Goal: Transaction & Acquisition: Book appointment/travel/reservation

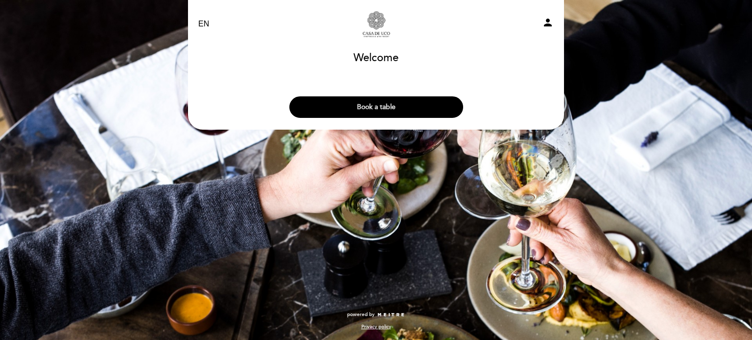
click at [368, 105] on button "Book a table" at bounding box center [376, 107] width 174 height 22
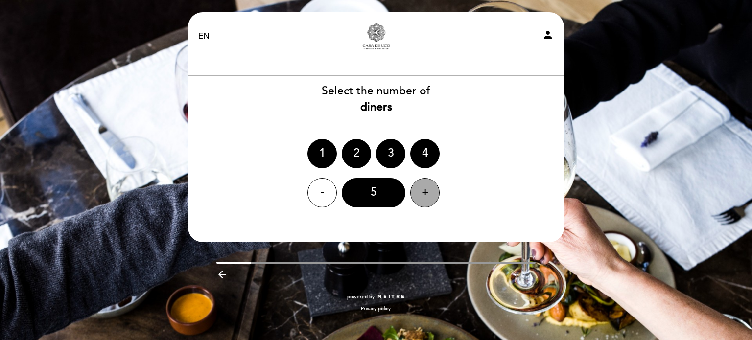
click at [429, 192] on div "+" at bounding box center [424, 192] width 29 height 29
click at [443, 226] on header "EN ES PT [GEOGRAPHIC_DATA] & Wine - Restaurante person Welcome Welcome, Change …" at bounding box center [376, 127] width 376 height 230
click at [368, 188] on div "7" at bounding box center [374, 192] width 64 height 29
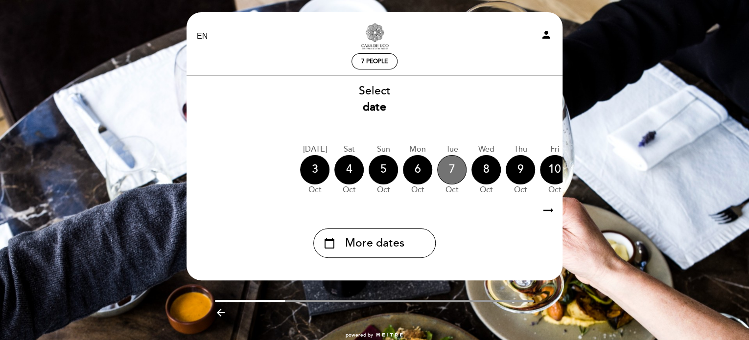
drag, startPoint x: 458, startPoint y: 166, endPoint x: 207, endPoint y: 162, distance: 251.8
click at [207, 162] on div "[DATE] [DATE] [DATE] [DATE] [DATE] [DATE] [DATE] [DATE] [DATE] Sat Oct Sun" at bounding box center [374, 170] width 377 height 62
click at [545, 213] on icon "arrow_right_alt" at bounding box center [548, 210] width 15 height 21
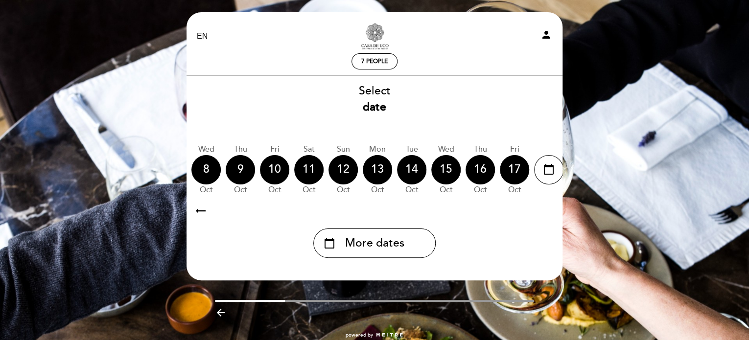
scroll to position [0, 286]
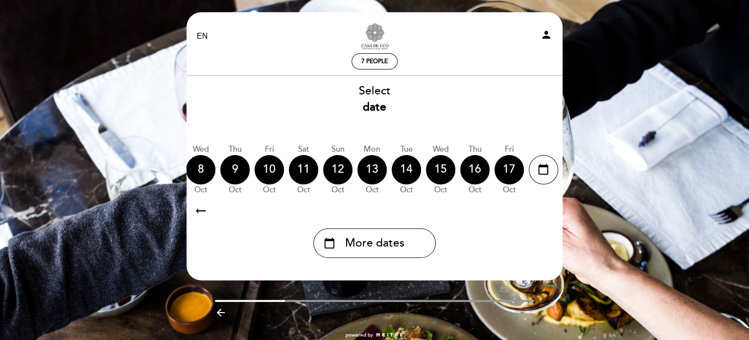
click at [545, 213] on icon "arrow_right_alt" at bounding box center [548, 210] width 15 height 21
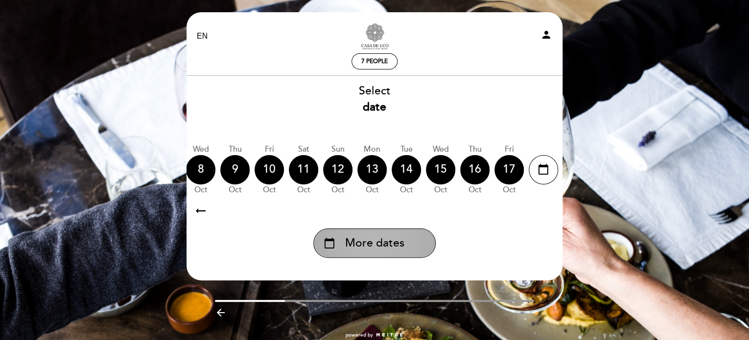
click at [420, 240] on div "calendar_today More dates" at bounding box center [374, 243] width 122 height 29
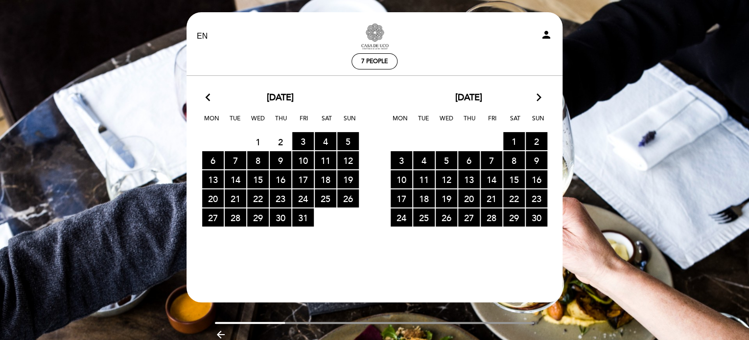
click at [539, 99] on icon "arrow_forward_ios" at bounding box center [539, 98] width 9 height 13
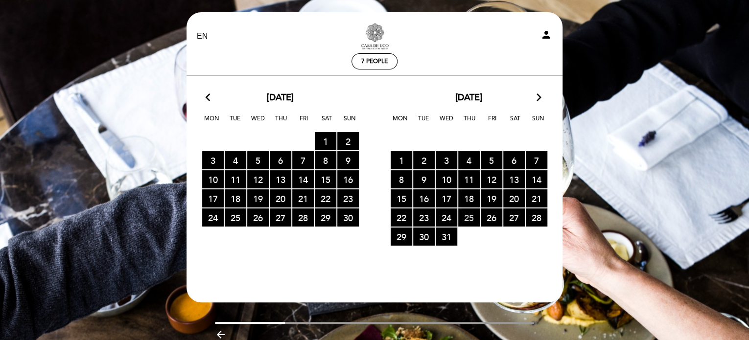
click at [469, 220] on span "25 RESERVATIONS AVAILABLE" at bounding box center [469, 218] width 22 height 18
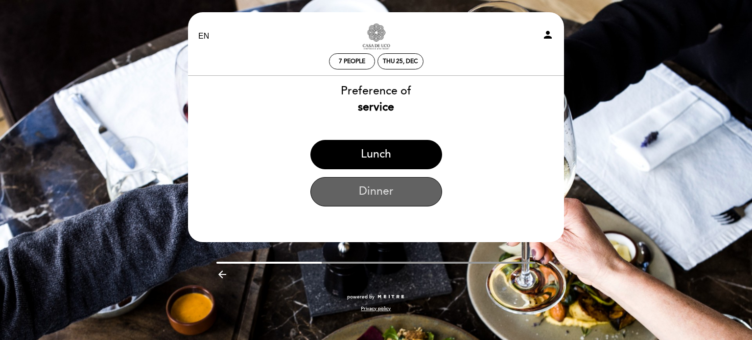
click at [408, 191] on button "Dinner" at bounding box center [377, 191] width 132 height 29
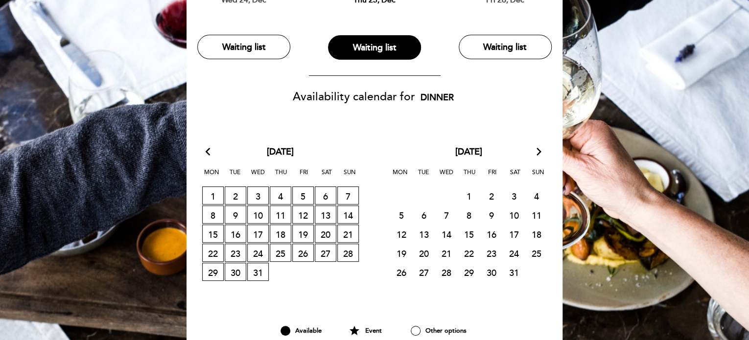
scroll to position [147, 0]
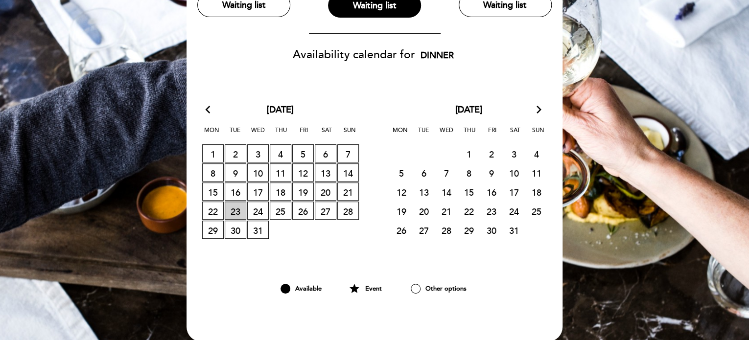
click at [240, 210] on span "23 WAITING LIST" at bounding box center [236, 211] width 22 height 18
